Goal: Information Seeking & Learning: Find specific page/section

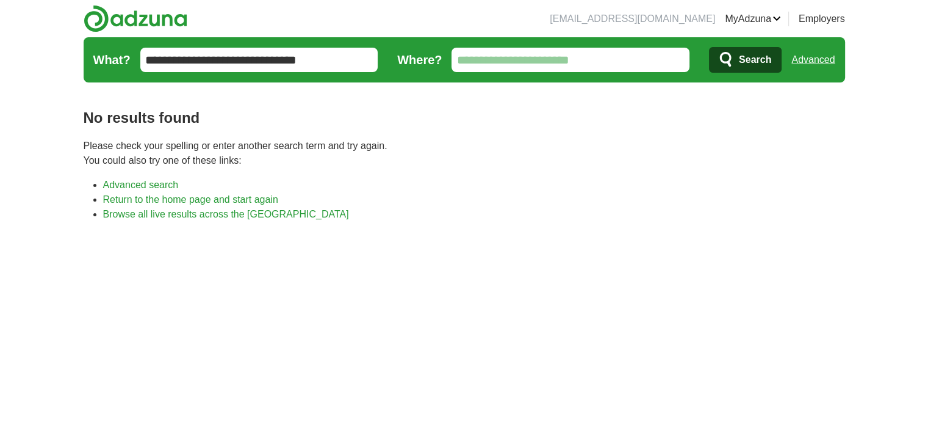
click at [747, 62] on span "Search" at bounding box center [755, 60] width 32 height 24
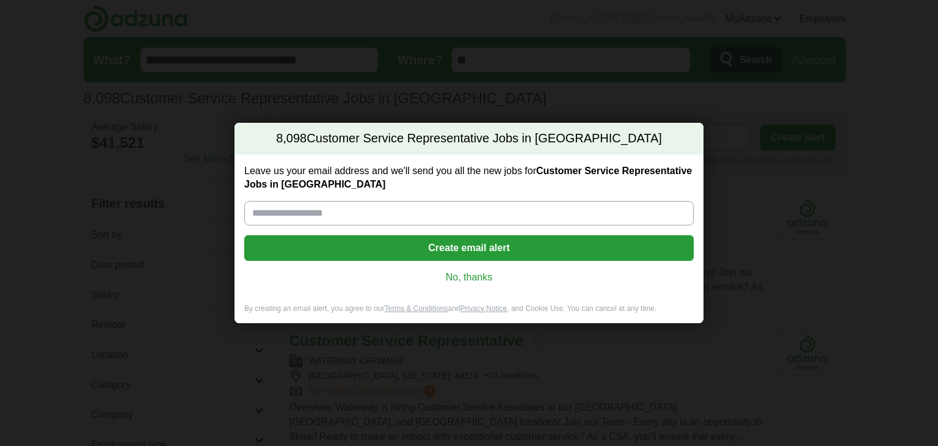
click at [468, 275] on link "No, thanks" at bounding box center [469, 276] width 430 height 13
